Goal: Task Accomplishment & Management: Use online tool/utility

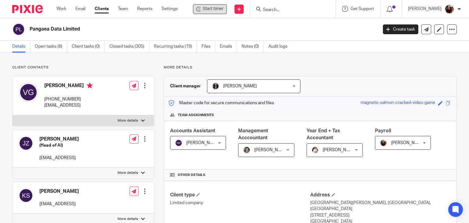
click at [223, 10] on span "Start timer" at bounding box center [213, 9] width 21 height 6
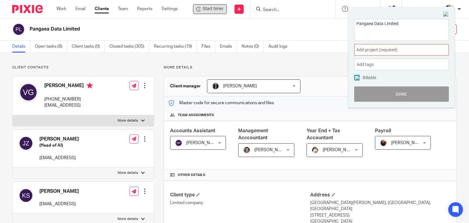
click at [395, 50] on span "Add project (required) :" at bounding box center [395, 50] width 77 height 6
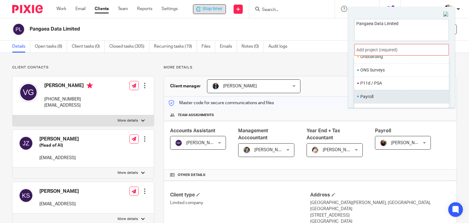
scroll to position [229, 0]
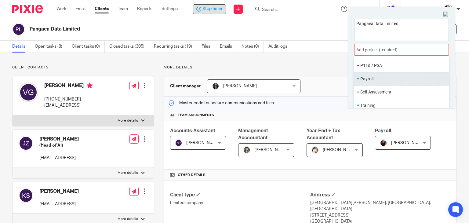
click at [371, 80] on li "Payroll" at bounding box center [401, 79] width 80 height 6
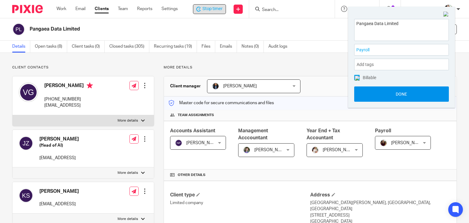
click at [390, 97] on button "Done" at bounding box center [402, 93] width 95 height 15
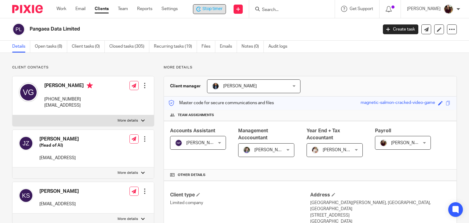
click at [217, 9] on span "Stop timer" at bounding box center [213, 9] width 20 height 6
click at [279, 9] on input "Search" at bounding box center [290, 10] width 55 height 6
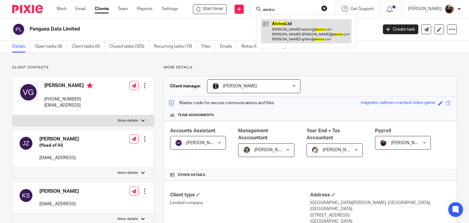
type input "aivivo"
click at [284, 31] on link at bounding box center [306, 31] width 90 height 24
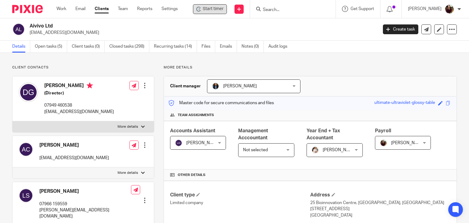
click at [213, 8] on span "Start timer" at bounding box center [213, 9] width 21 height 6
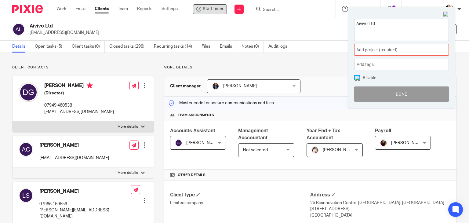
click at [398, 50] on span "Add project (required) :" at bounding box center [395, 50] width 77 height 6
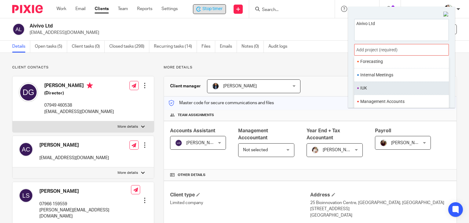
scroll to position [229, 0]
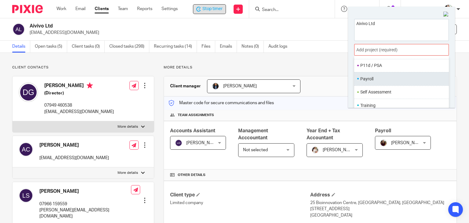
click at [375, 78] on li "Payroll" at bounding box center [401, 79] width 80 height 6
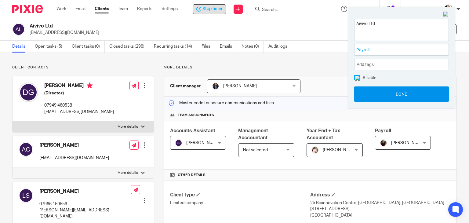
click at [382, 93] on button "Done" at bounding box center [402, 93] width 95 height 15
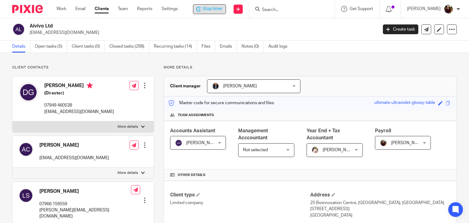
click at [212, 9] on span "Stop timer" at bounding box center [213, 9] width 20 height 6
click at [281, 7] on input "Search" at bounding box center [290, 10] width 55 height 6
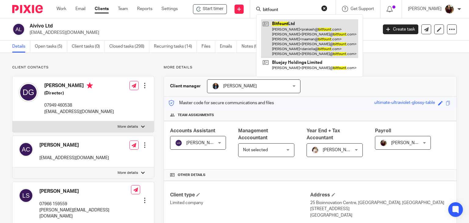
type input "bitfount"
click at [290, 29] on link at bounding box center [309, 38] width 97 height 39
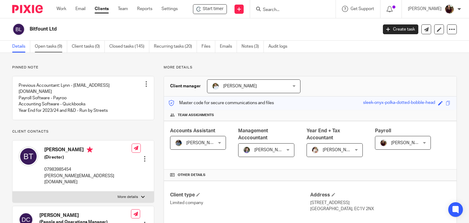
click at [47, 45] on link "Open tasks (9)" at bounding box center [51, 47] width 32 height 12
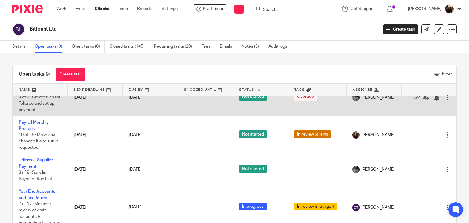
scroll to position [183, 0]
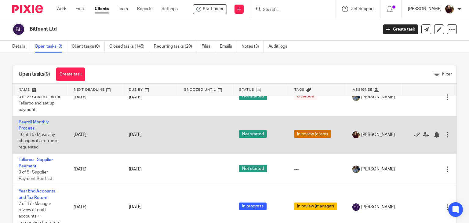
click at [30, 131] on link "Payroll Monthly Process" at bounding box center [34, 125] width 30 height 10
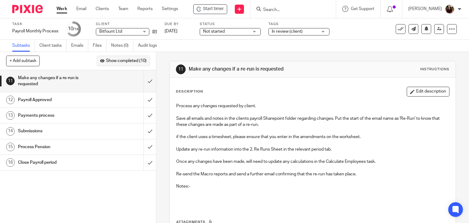
click at [115, 60] on span "Show completed (10)" at bounding box center [126, 61] width 41 height 5
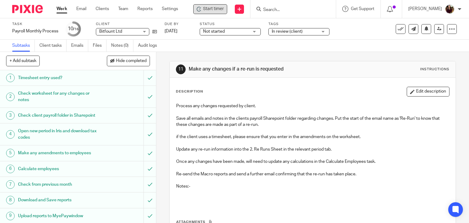
click at [212, 12] on div "Start timer" at bounding box center [210, 9] width 34 height 10
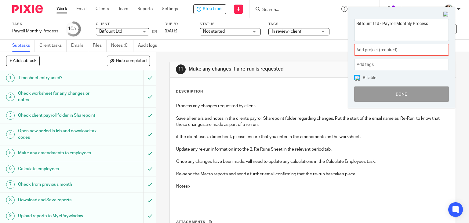
click at [394, 50] on span "Add project (required) :" at bounding box center [395, 50] width 77 height 6
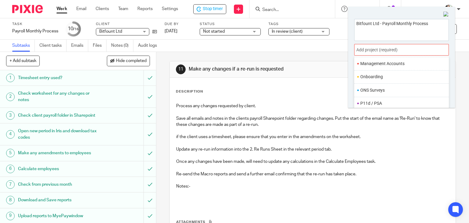
scroll to position [229, 0]
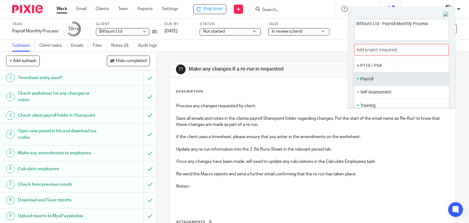
click at [384, 78] on li "Payroll" at bounding box center [401, 79] width 80 height 6
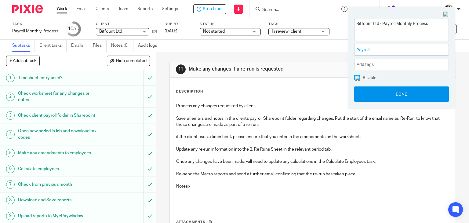
click at [386, 92] on button "Done" at bounding box center [402, 93] width 95 height 15
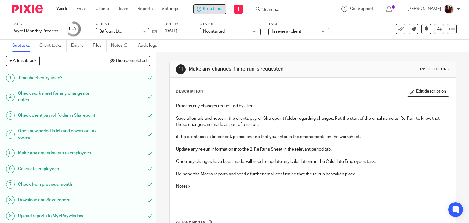
click at [220, 9] on span "Stop timer" at bounding box center [213, 9] width 20 height 6
click at [274, 9] on input "Search" at bounding box center [290, 10] width 55 height 6
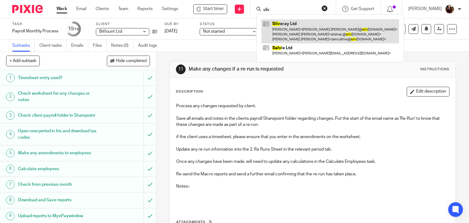
type input "silv"
click at [285, 22] on link at bounding box center [331, 31] width 138 height 24
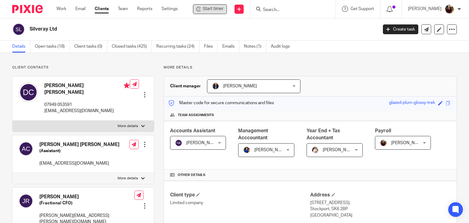
click at [214, 7] on span "Start timer" at bounding box center [213, 9] width 21 height 6
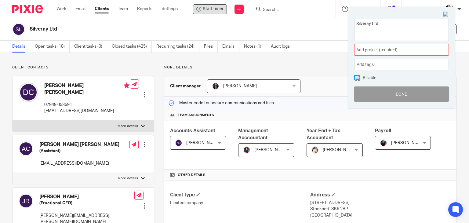
click at [416, 50] on span "Add project (required) :" at bounding box center [395, 50] width 77 height 6
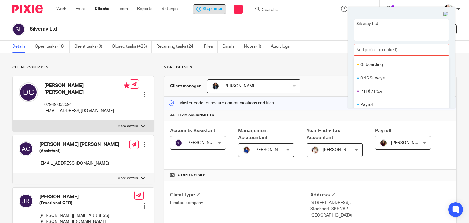
scroll to position [229, 0]
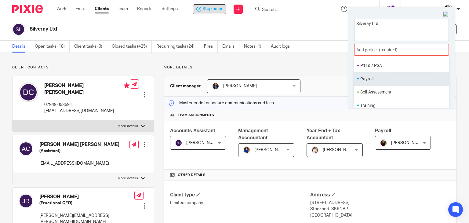
click at [372, 80] on li "Payroll" at bounding box center [401, 79] width 80 height 6
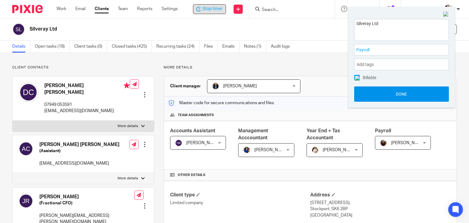
click at [391, 93] on button "Done" at bounding box center [402, 93] width 95 height 15
